Goal: Task Accomplishment & Management: Use online tool/utility

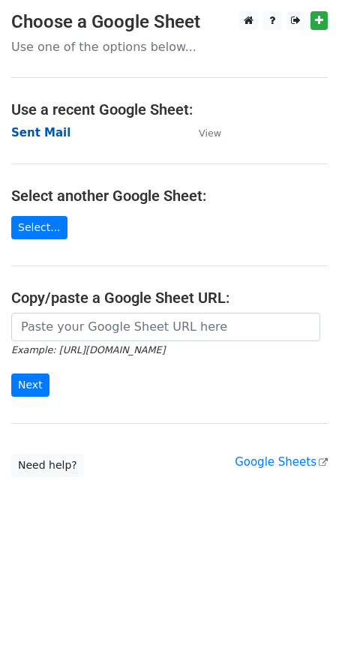
click at [41, 136] on strong "Sent Mail" at bounding box center [40, 132] width 59 height 13
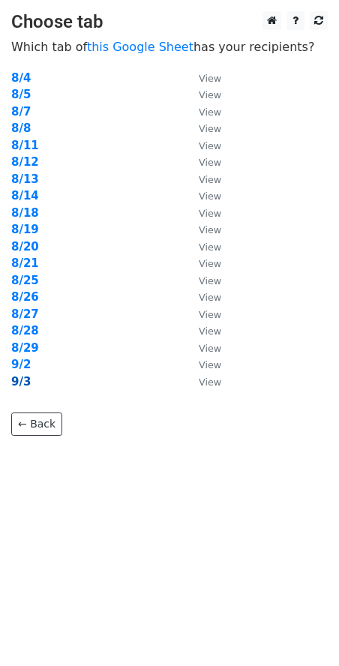
click at [19, 377] on strong "9/3" at bounding box center [20, 381] width 19 height 13
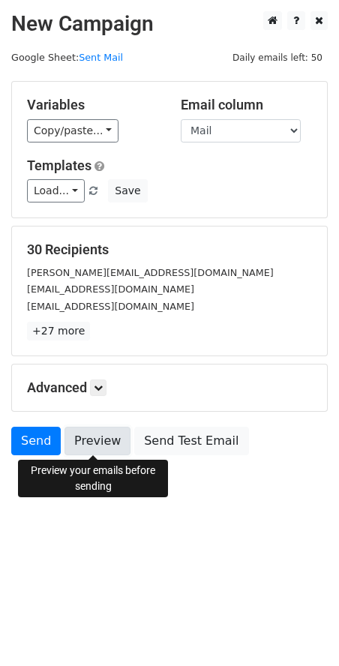
click at [99, 435] on link "Preview" at bounding box center [97, 440] width 66 height 28
click at [106, 386] on link at bounding box center [98, 387] width 16 height 16
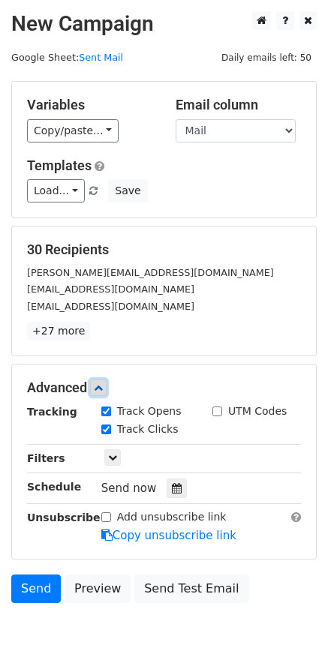
click at [106, 386] on link at bounding box center [98, 387] width 16 height 16
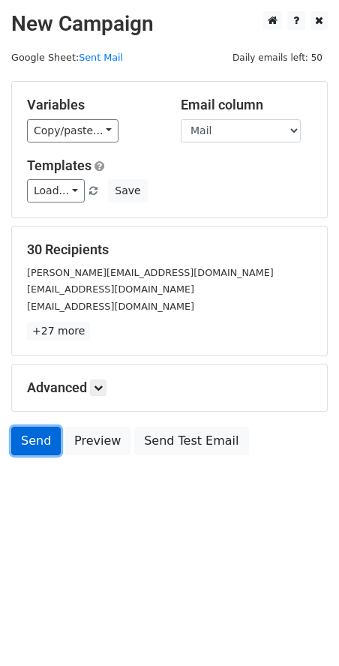
click at [23, 440] on link "Send" at bounding box center [35, 440] width 49 height 28
